Goal: Contribute content

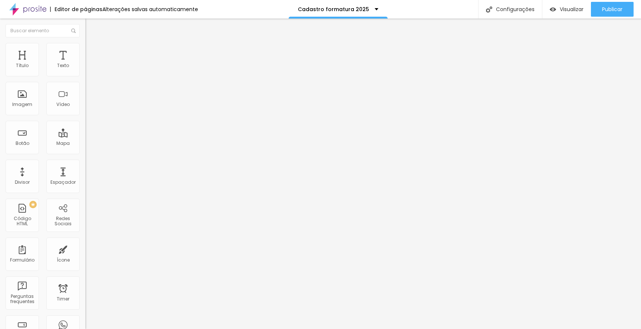
click at [85, 75] on img at bounding box center [87, 77] width 4 height 4
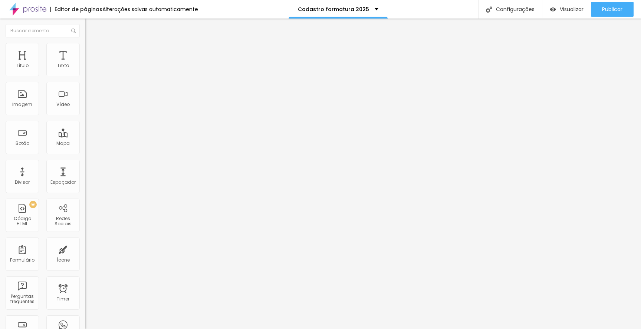
scroll to position [0, 56]
type input "À vista - PIX/Transferência ( COM DESCONTO DE 3%)ate dia [DATE]"
click at [598, 9] on button "Publicar" at bounding box center [612, 9] width 43 height 15
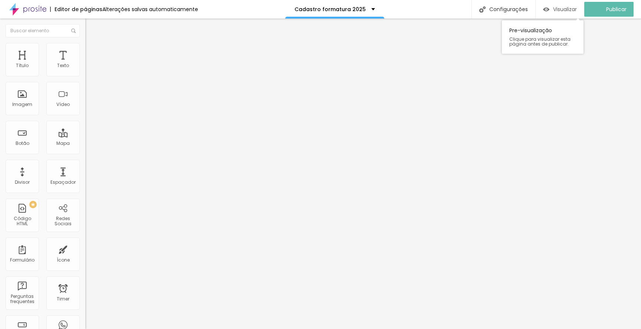
click at [556, 9] on div "Visualizar" at bounding box center [560, 9] width 34 height 6
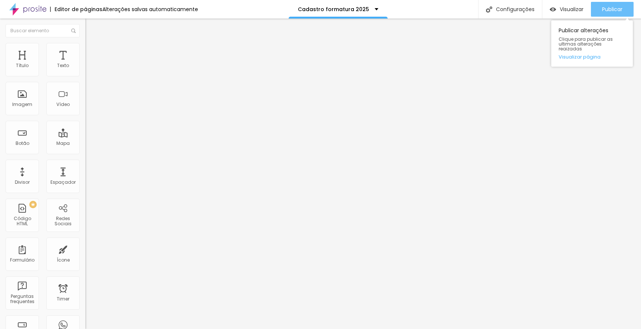
click at [611, 9] on span "Publicar" at bounding box center [612, 9] width 20 height 6
